Goal: Book appointment/travel/reservation

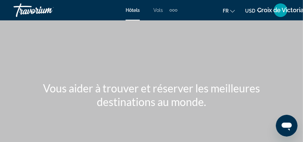
click at [127, 10] on span "Hôtels" at bounding box center [133, 9] width 14 height 5
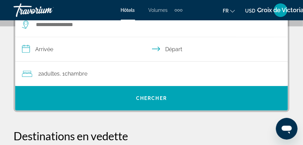
scroll to position [115, 0]
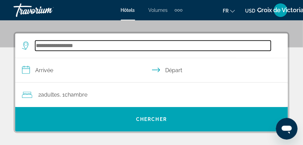
click at [41, 51] on input "Rechercher une destination hôtelière" at bounding box center [153, 46] width 236 height 10
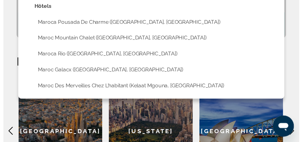
scroll to position [0, 0]
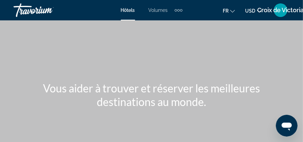
type input "*****"
click at [128, 13] on div "Hôtels Volumes Voitures Croisières Activités Hôtels Vols Voitures Croisières Ac…" at bounding box center [152, 10] width 62 height 11
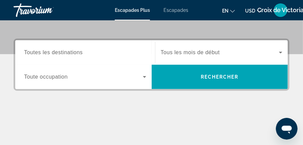
scroll to position [109, 0]
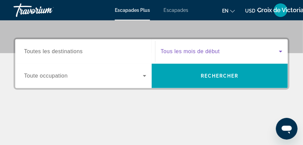
click at [276, 49] on span "Widget de recherche" at bounding box center [220, 51] width 119 height 8
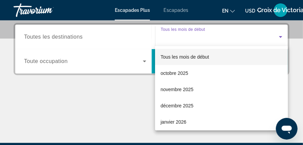
scroll to position [125, 0]
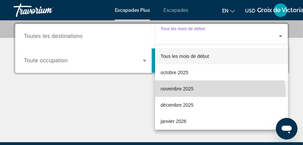
click at [209, 93] on mat-option "novembre 2025" at bounding box center [221, 89] width 133 height 16
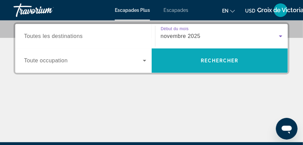
click at [211, 60] on span "Rechercher" at bounding box center [220, 60] width 38 height 5
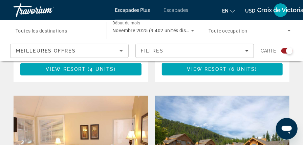
scroll to position [1367, 0]
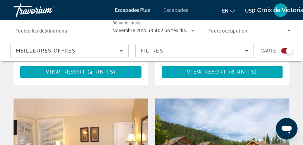
click at [121, 49] on icon "Trier par" at bounding box center [121, 51] width 8 height 8
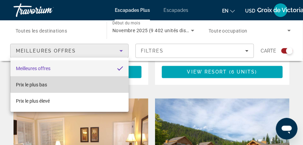
click at [107, 80] on mat-option "Prix le plus bas" at bounding box center [70, 85] width 118 height 16
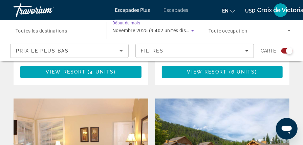
click at [193, 29] on icon "Widget de recherche" at bounding box center [193, 30] width 8 height 8
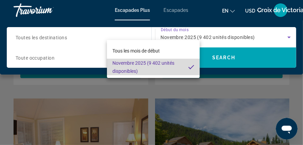
click at [180, 64] on span "Novembre 2025 (9 402 unités disponibles)" at bounding box center [148, 67] width 71 height 16
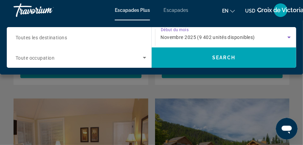
click at [284, 35] on div "Novembre 2025 (9 402 unités disponibles)" at bounding box center [224, 37] width 127 height 8
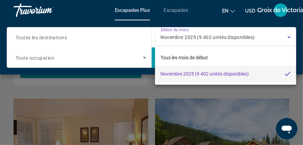
click at [284, 35] on div at bounding box center [151, 72] width 303 height 145
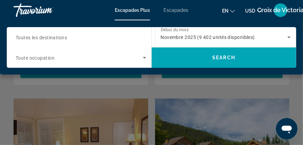
click at [231, 12] on icon "Changer la langue" at bounding box center [232, 11] width 5 height 5
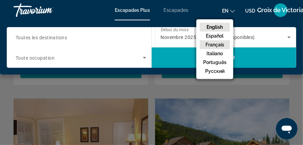
click at [214, 43] on button "Français" at bounding box center [215, 44] width 30 height 9
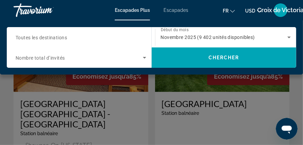
scroll to position [1485, 0]
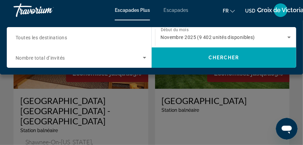
click at [65, 138] on div "Contenu principal" at bounding box center [151, 72] width 303 height 145
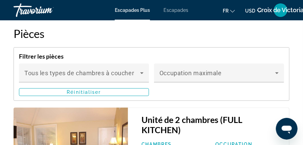
scroll to position [1415, 0]
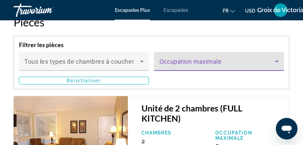
click at [262, 61] on span "Contenu principal" at bounding box center [218, 64] width 116 height 8
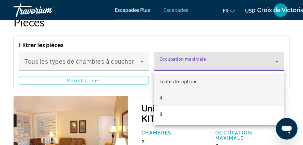
click at [175, 94] on mat-option "4" at bounding box center [219, 98] width 130 height 16
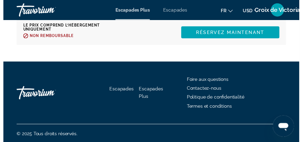
scroll to position [0, 0]
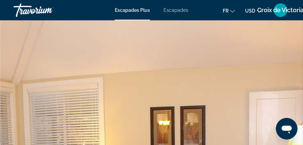
click at [177, 12] on span "Escapades" at bounding box center [176, 9] width 25 height 5
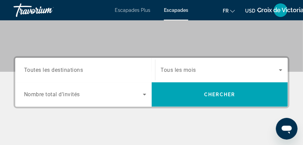
scroll to position [92, 0]
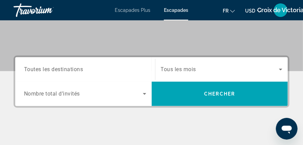
click at [185, 66] on span "Tous les mois" at bounding box center [179, 69] width 36 height 6
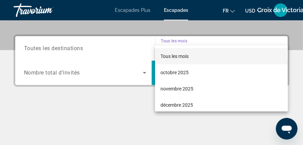
scroll to position [125, 0]
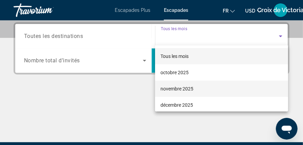
click at [179, 88] on font "novembre 2025" at bounding box center [177, 88] width 33 height 5
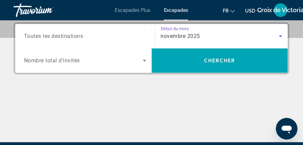
click at [90, 66] on div "Widget de recherche" at bounding box center [85, 60] width 122 height 19
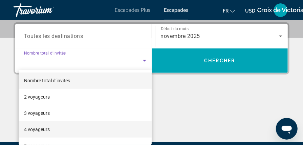
click at [54, 132] on mat-option "4 voyageurs" at bounding box center [85, 129] width 133 height 16
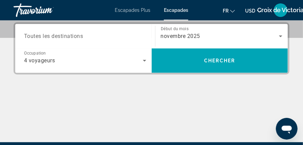
click at [80, 64] on div "4 voyageurs" at bounding box center [85, 60] width 122 height 19
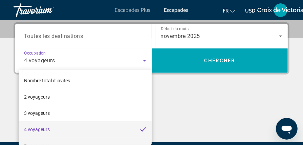
click at [56, 141] on mat-option "5 voyageurs" at bounding box center [85, 146] width 133 height 16
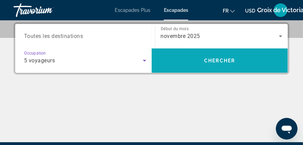
click at [208, 59] on span "Chercher" at bounding box center [219, 60] width 31 height 5
